Goal: Task Accomplishment & Management: Manage account settings

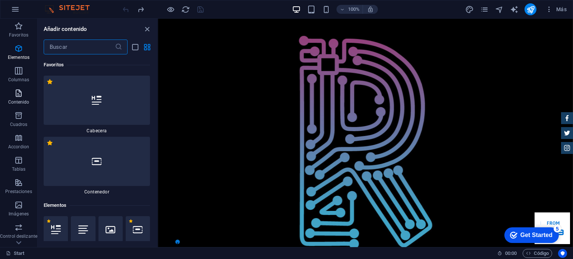
scroll to position [140, 0]
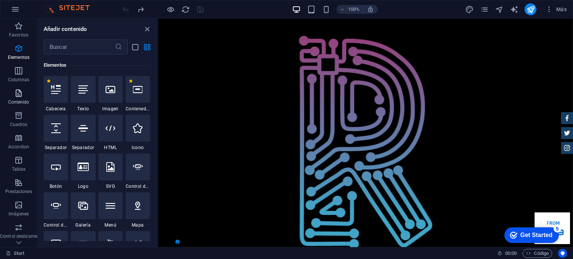
click at [26, 103] on p "Contenido" at bounding box center [18, 102] width 21 height 6
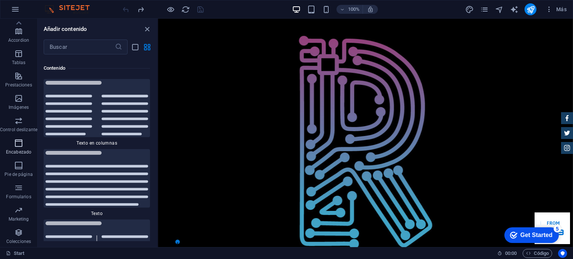
scroll to position [0, 0]
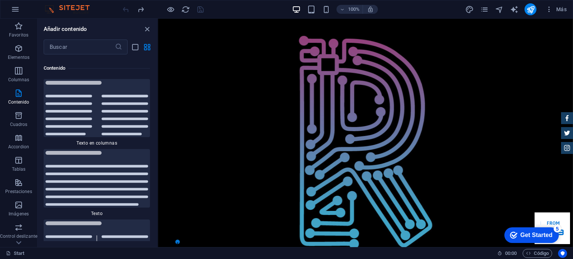
click at [257, 9] on div "100% Más" at bounding box center [345, 9] width 448 height 12
click at [486, 9] on icon "pages" at bounding box center [484, 9] width 9 height 9
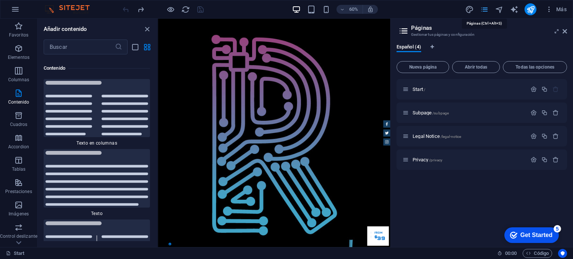
click at [486, 9] on icon "pages" at bounding box center [484, 9] width 9 height 9
click at [545, 9] on button "Más" at bounding box center [555, 9] width 27 height 12
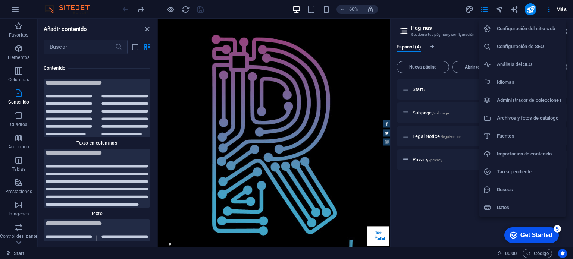
click at [431, 9] on div at bounding box center [286, 129] width 573 height 259
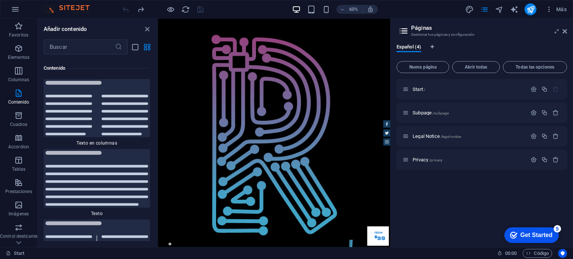
click at [431, 9] on div "Configuración del sitio web Configuración de SEO Análisis del SEO Idiomas Admin…" at bounding box center [286, 131] width 573 height 255
click at [565, 29] on icon at bounding box center [565, 31] width 4 height 6
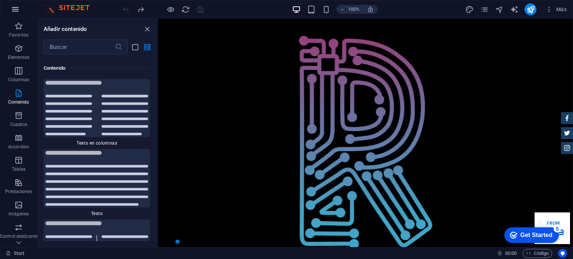
click at [11, 12] on icon "button" at bounding box center [15, 9] width 9 height 9
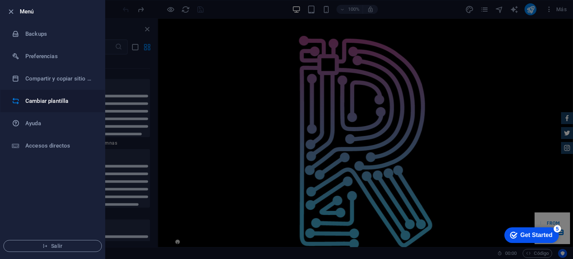
click at [49, 104] on h6 "Cambiar plantilla" at bounding box center [59, 101] width 69 height 9
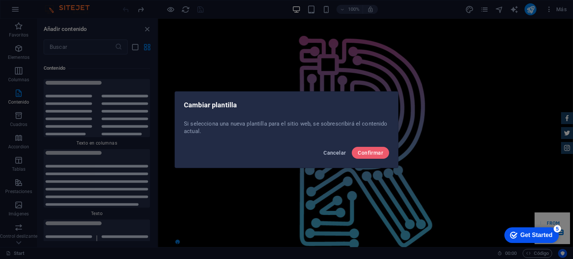
click at [338, 154] on span "Cancelar" at bounding box center [334, 153] width 22 height 6
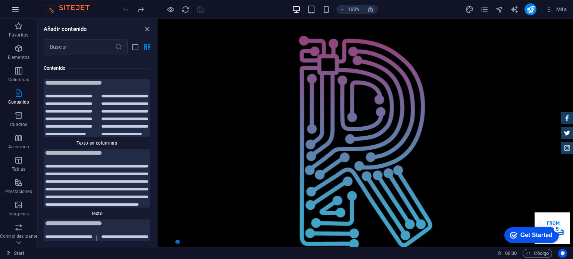
click at [7, 8] on button "button" at bounding box center [15, 9] width 18 height 18
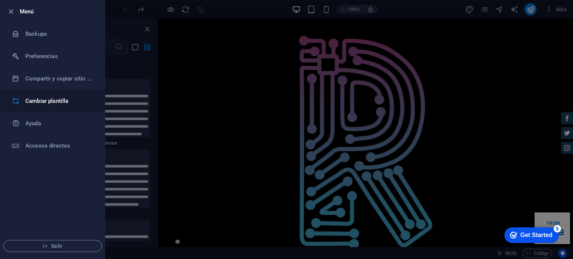
click at [61, 97] on h6 "Cambiar plantilla" at bounding box center [59, 101] width 69 height 9
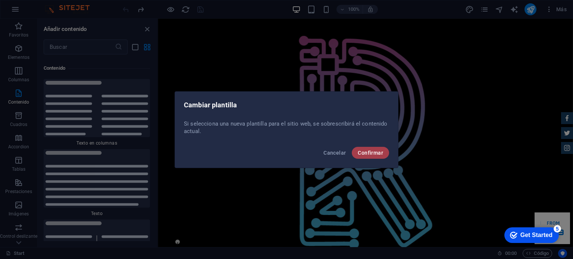
click at [379, 153] on span "Confirmar" at bounding box center [370, 153] width 25 height 6
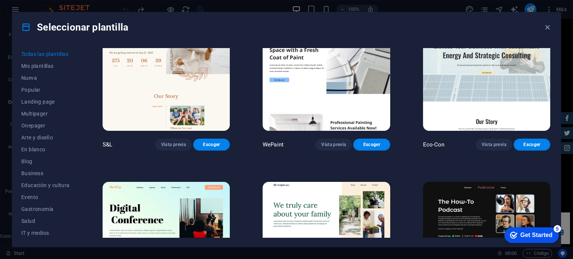
scroll to position [149, 0]
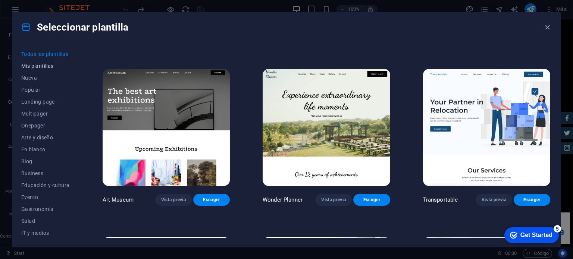
click at [55, 67] on span "Mis plantillas" at bounding box center [45, 66] width 48 height 6
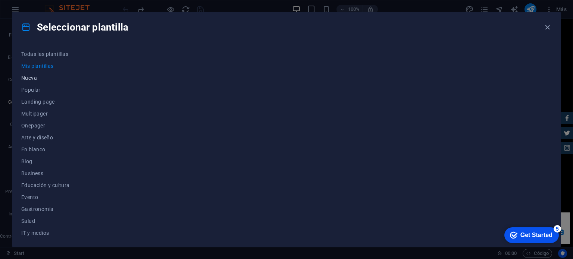
click at [40, 82] on button "Nueva" at bounding box center [45, 78] width 48 height 12
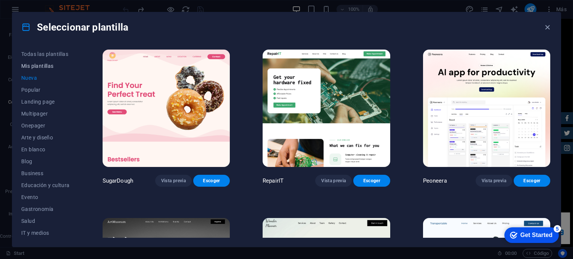
click at [44, 71] on button "Mis plantillas" at bounding box center [45, 66] width 48 height 12
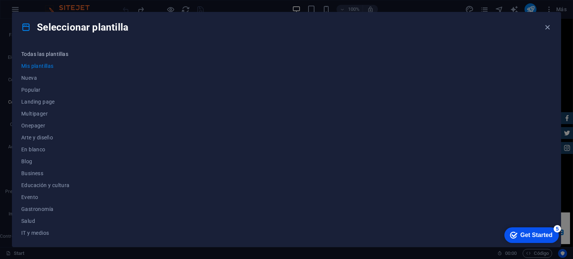
click at [46, 58] on button "Todas las plantillas" at bounding box center [45, 54] width 48 height 12
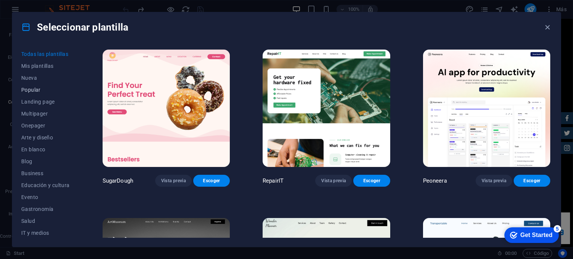
click at [40, 90] on span "Popular" at bounding box center [45, 90] width 48 height 6
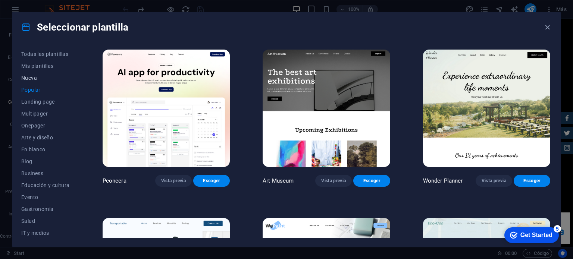
click at [35, 80] on span "Nueva" at bounding box center [45, 78] width 48 height 6
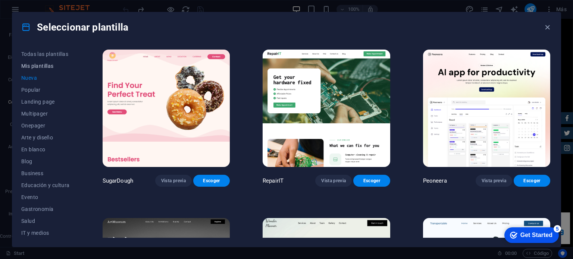
click at [44, 65] on span "Mis plantillas" at bounding box center [45, 66] width 48 height 6
